Goal: Task Accomplishment & Management: Use online tool/utility

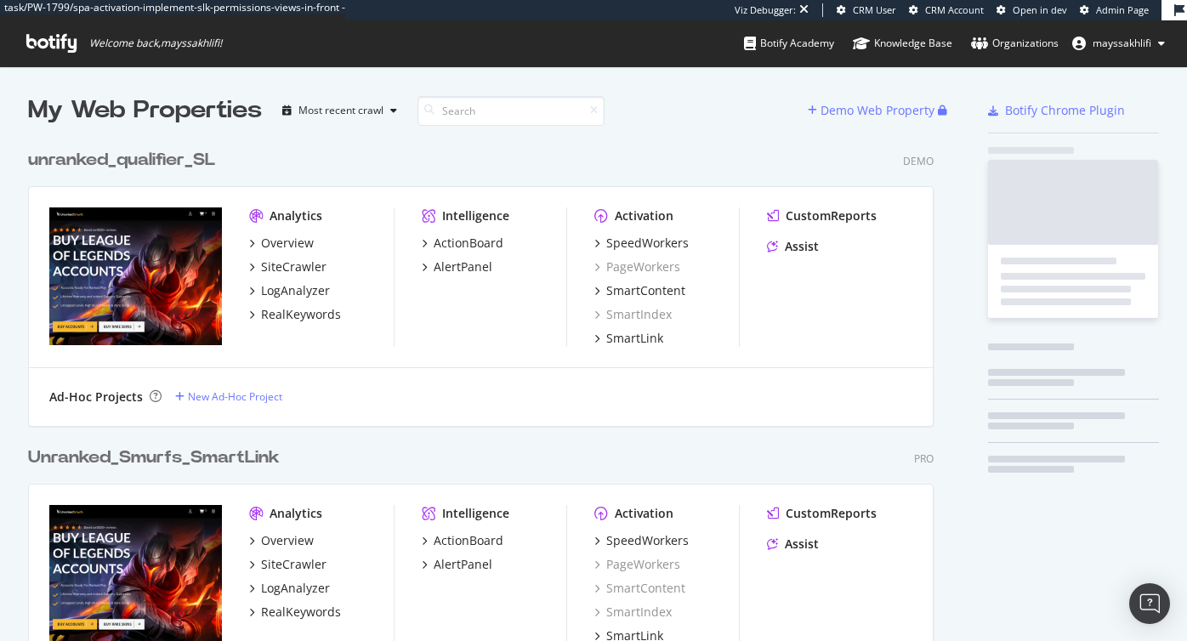
scroll to position [4019, 919]
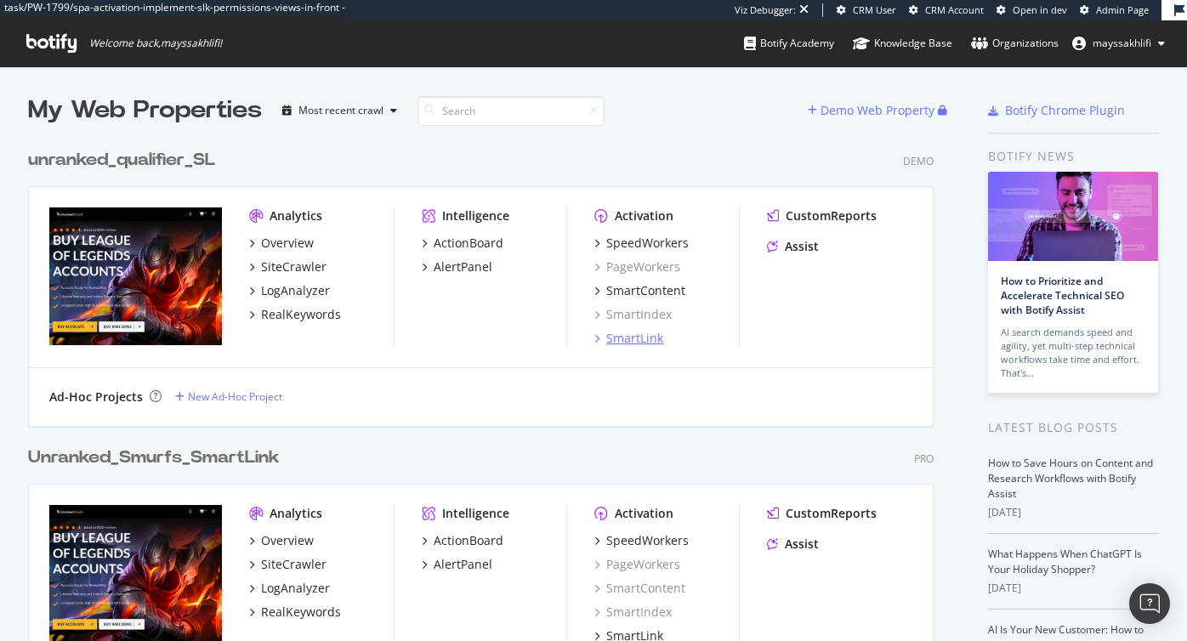
click at [633, 343] on div "SmartLink" at bounding box center [634, 338] width 57 height 17
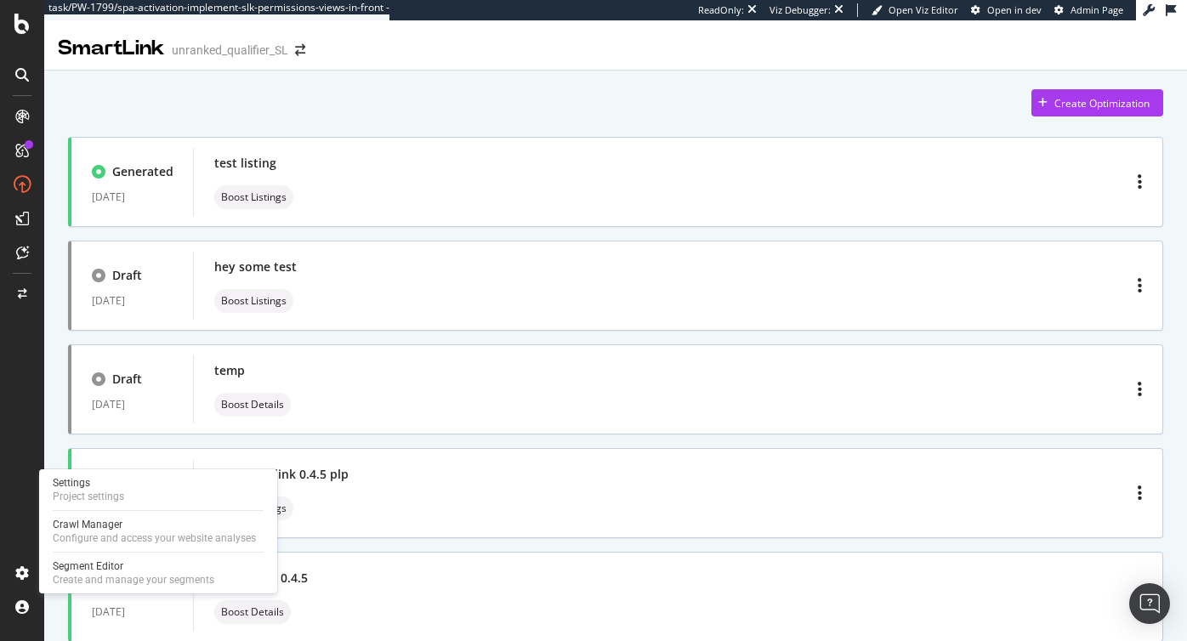
click at [130, 553] on div "Settings Project settings Crawl Manager Configure and access your website analy…" at bounding box center [158, 531] width 238 height 124
click at [104, 575] on div "Create and manage your segments" at bounding box center [134, 580] width 162 height 14
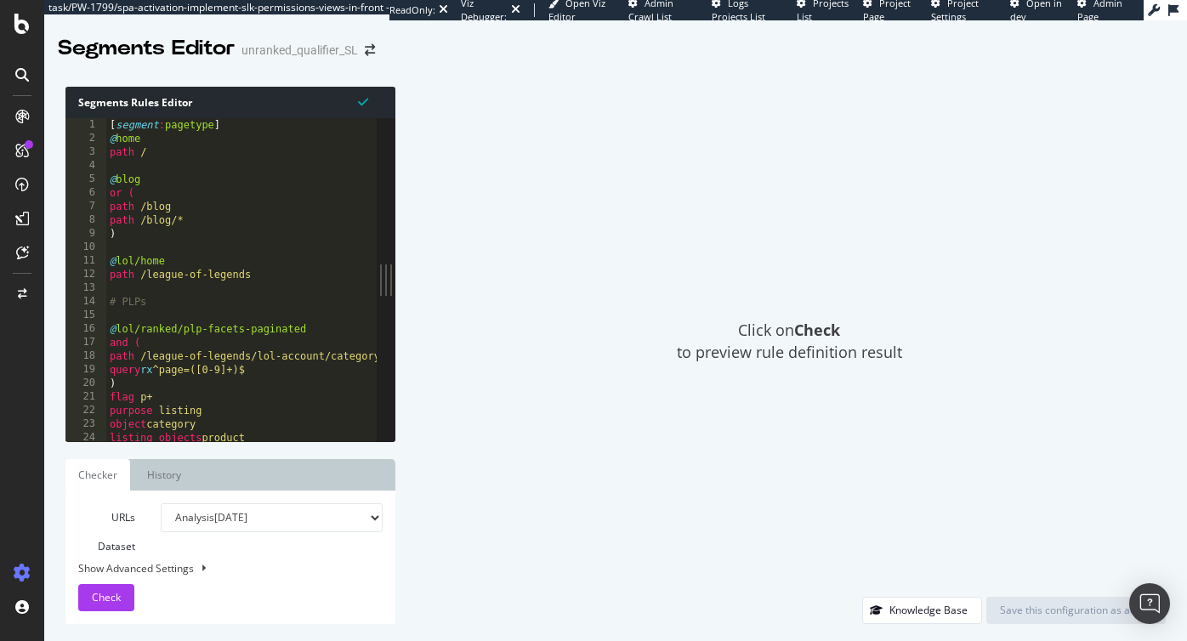
click at [281, 242] on div "[ segment : pagetype ] @ home path / @ blog or ( path /blog path /blog/* ) @ lo…" at bounding box center [302, 293] width 393 height 350
type textarea "purpose detail object template"
